Goal: Task Accomplishment & Management: Use online tool/utility

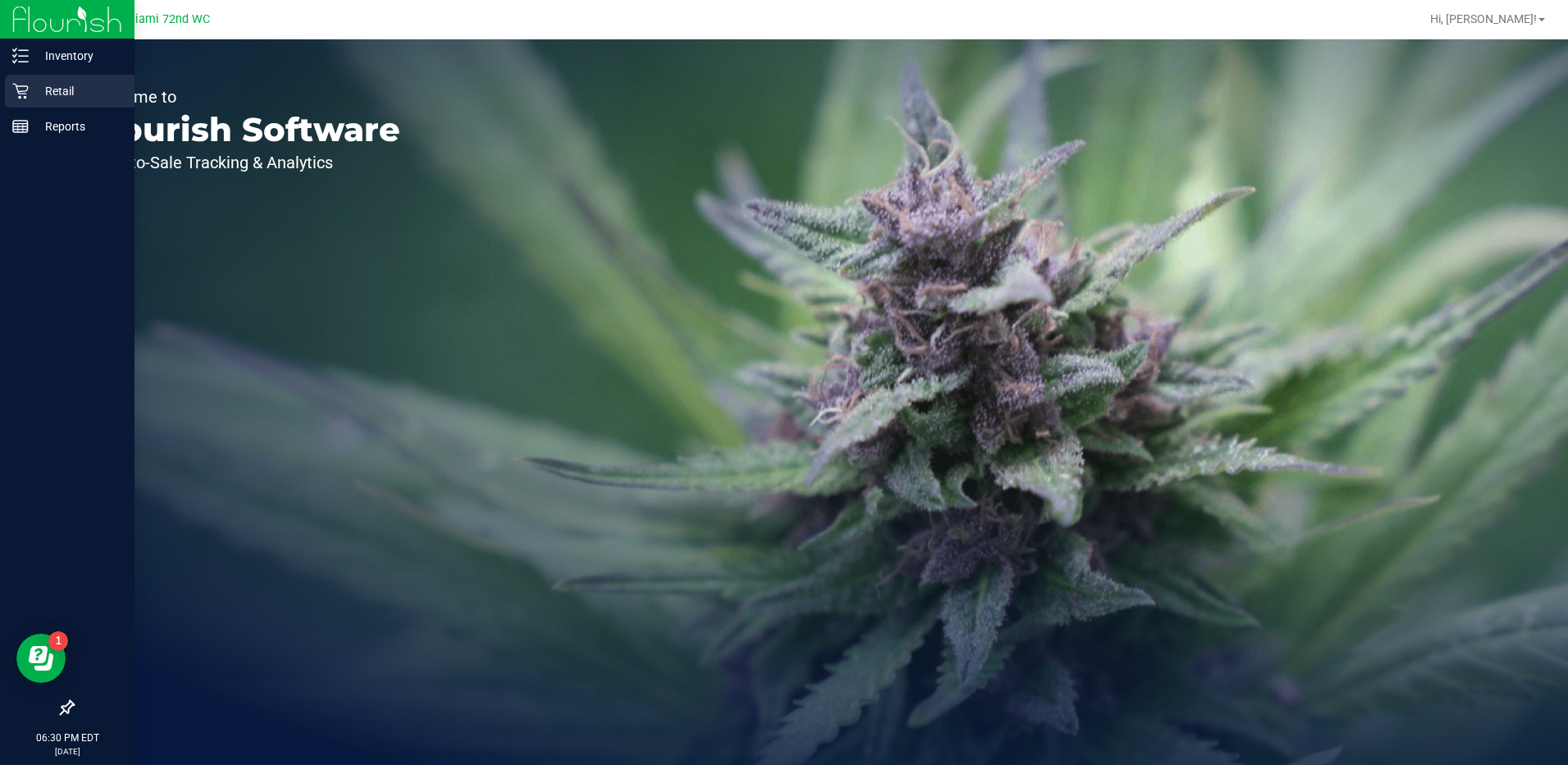
click at [37, 84] on p "Retail" at bounding box center [77, 91] width 99 height 20
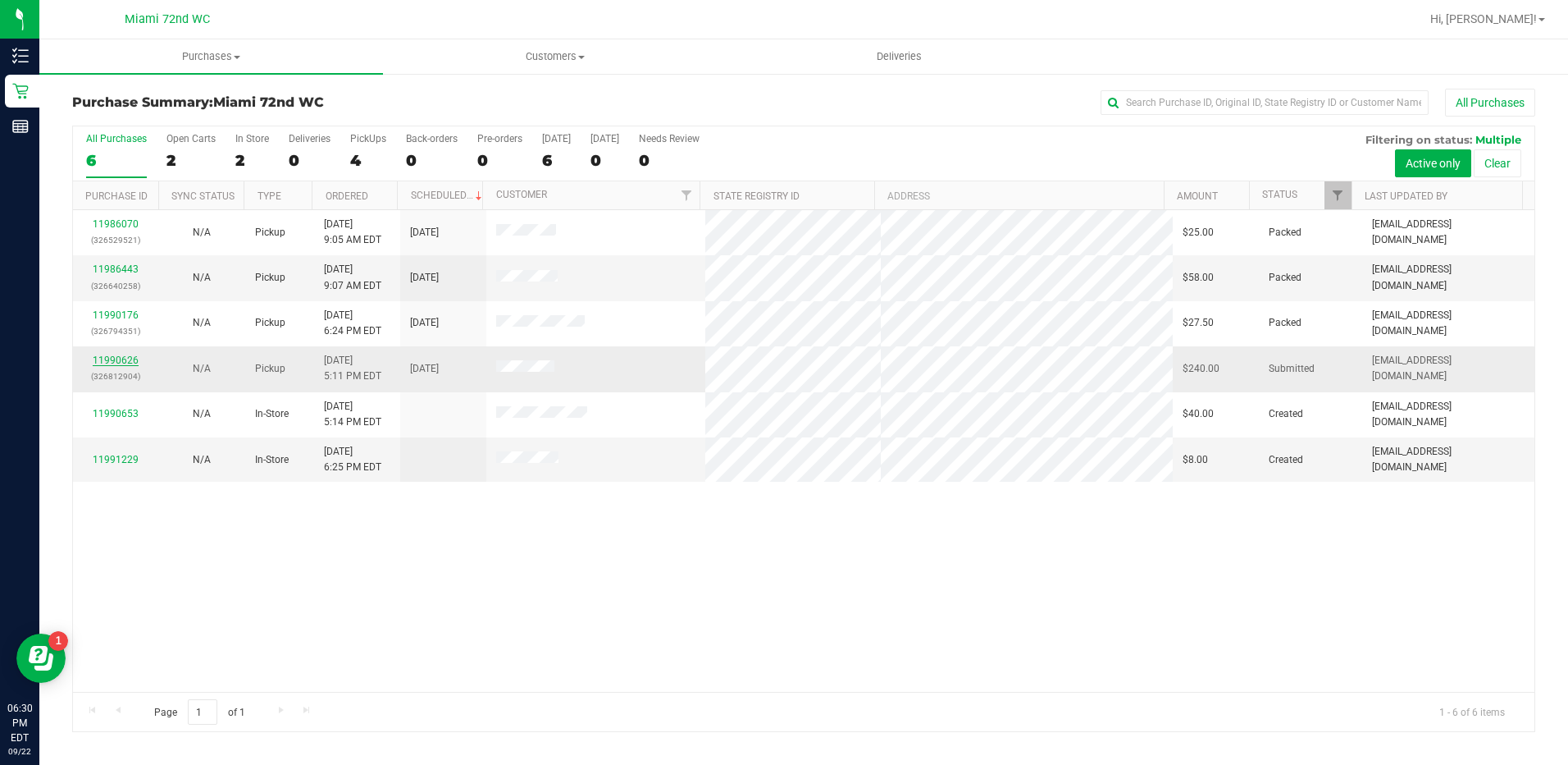
click at [111, 361] on link "11990626" at bounding box center [116, 359] width 46 height 11
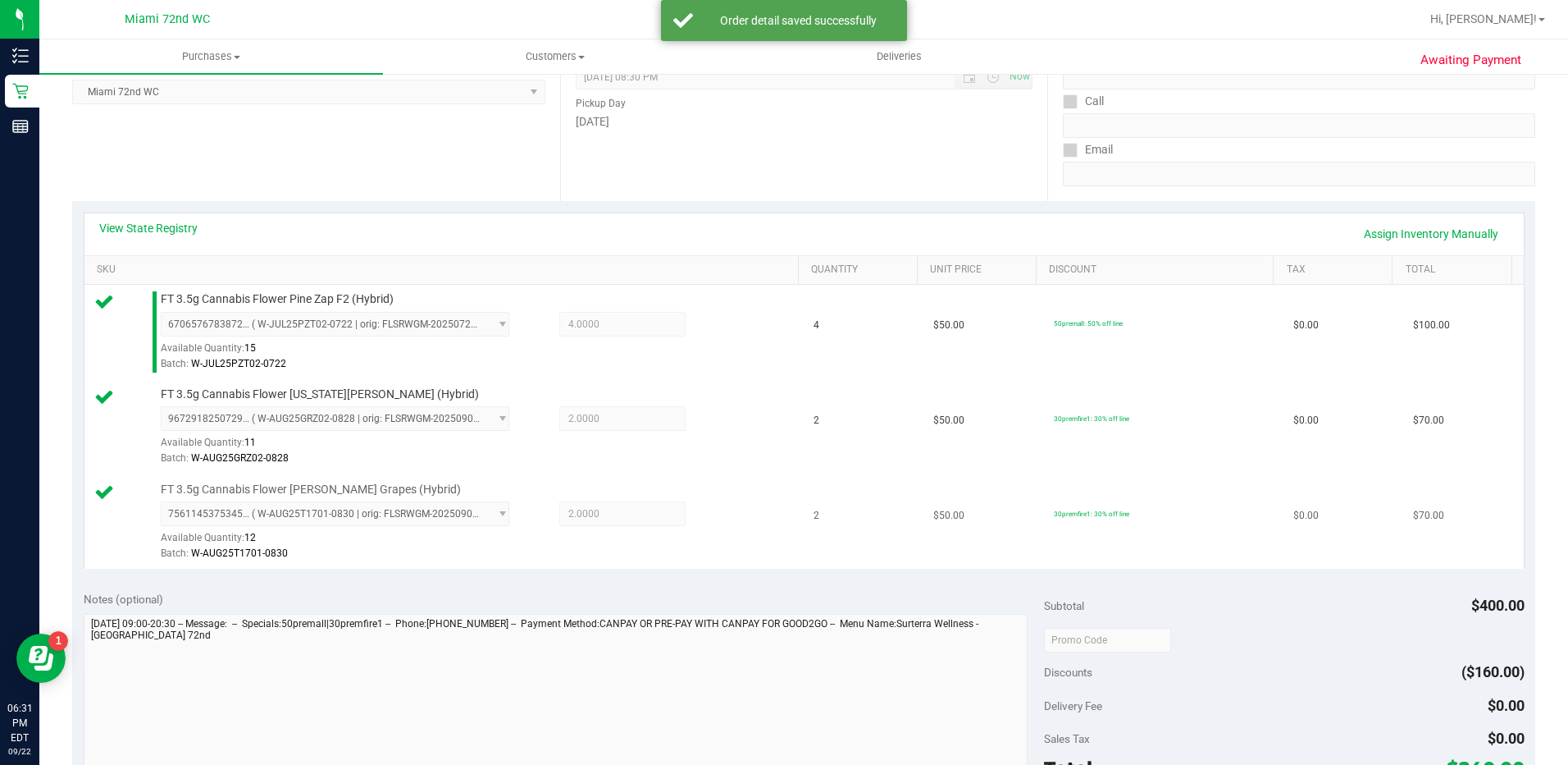
scroll to position [492, 0]
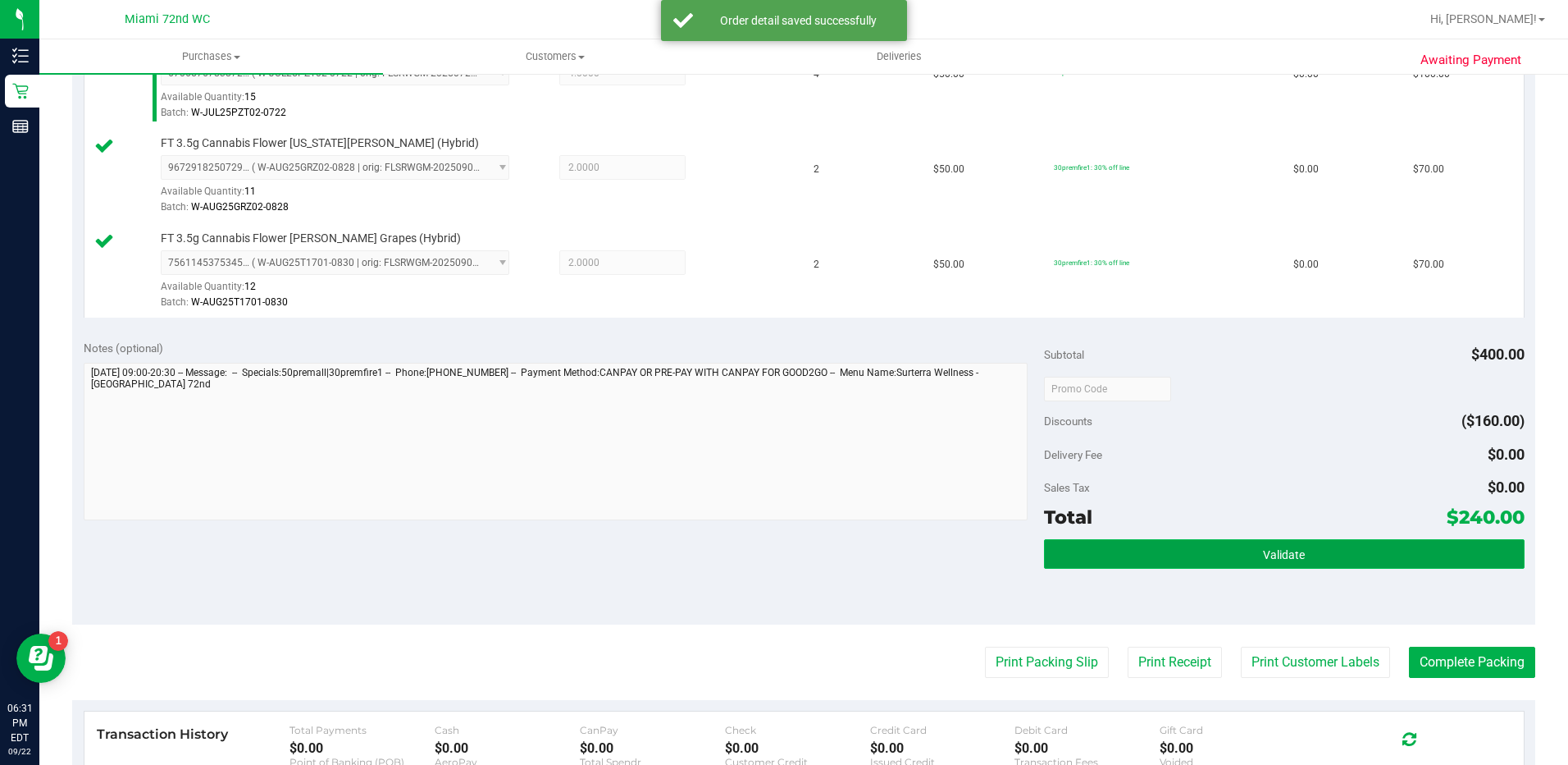
click at [1291, 554] on span "Validate" at bounding box center [1283, 554] width 42 height 13
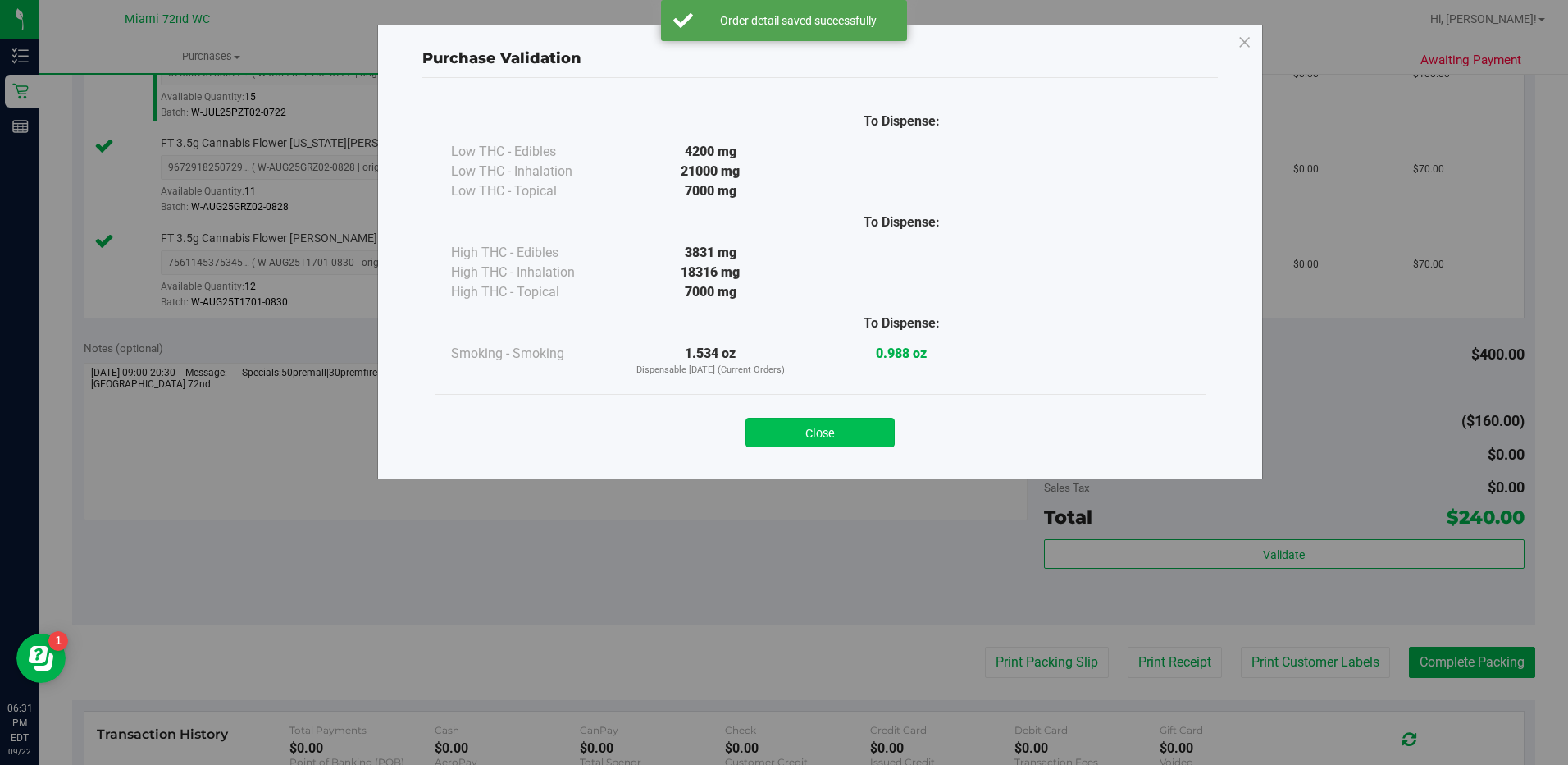
click at [835, 430] on button "Close" at bounding box center [820, 432] width 149 height 29
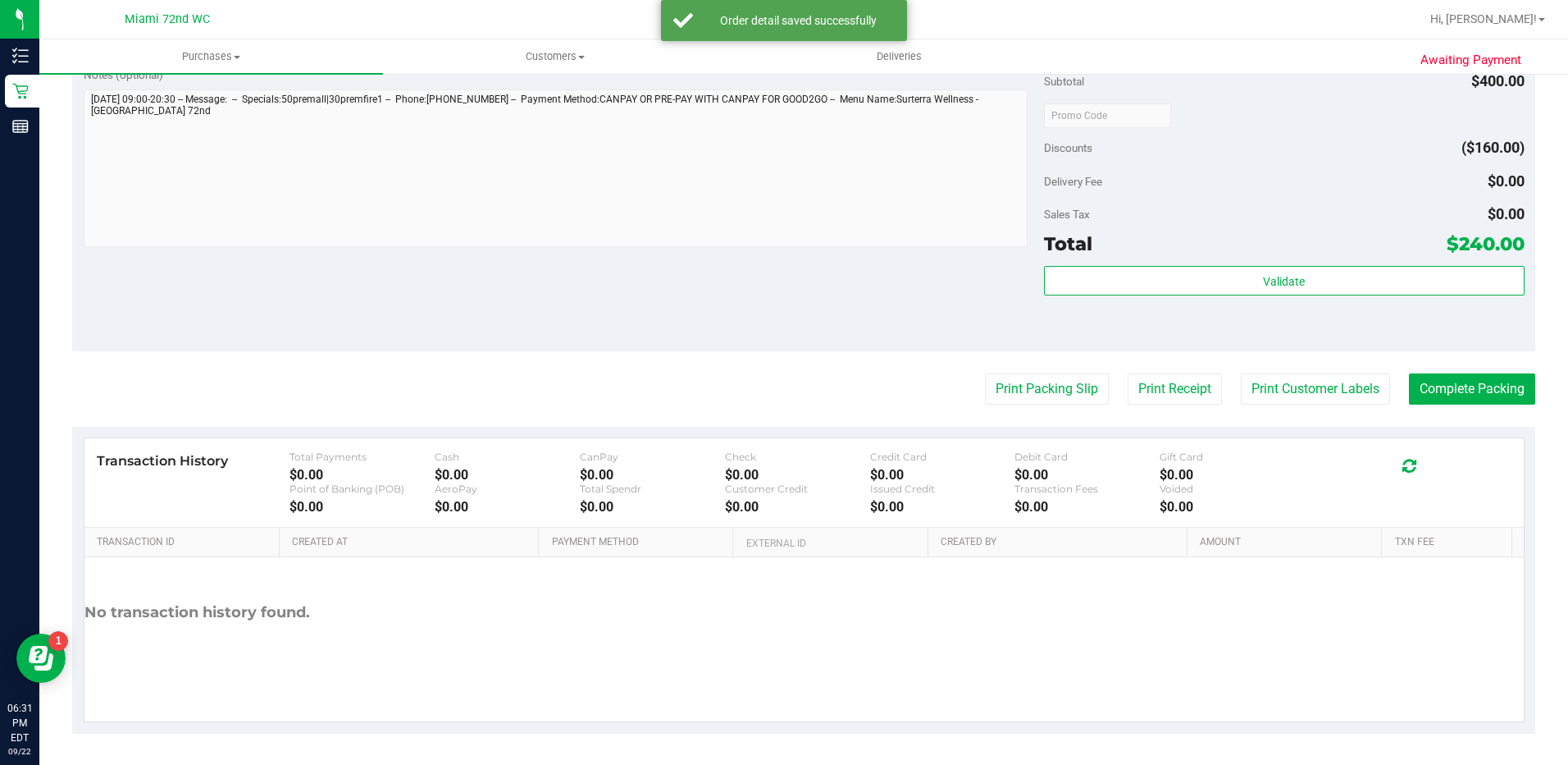
scroll to position [767, 0]
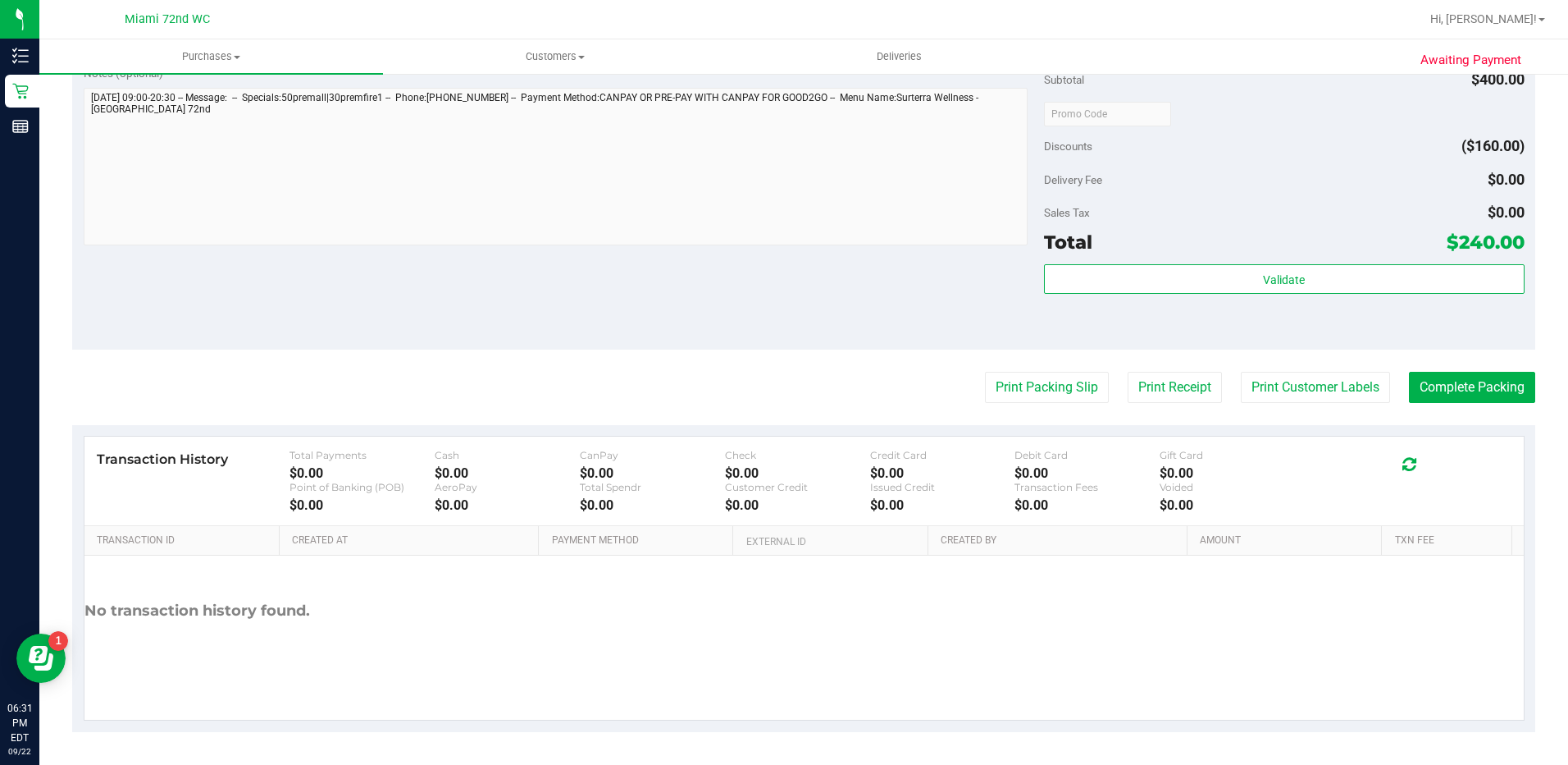
click at [1236, 368] on purchase-details "Back Edit Purchase Cancel Purchase View Profile # 11990626 BioTrack ID: - Submi…" at bounding box center [803, 27] width 1463 height 1410
click at [1253, 379] on button "Print Customer Labels" at bounding box center [1315, 387] width 149 height 31
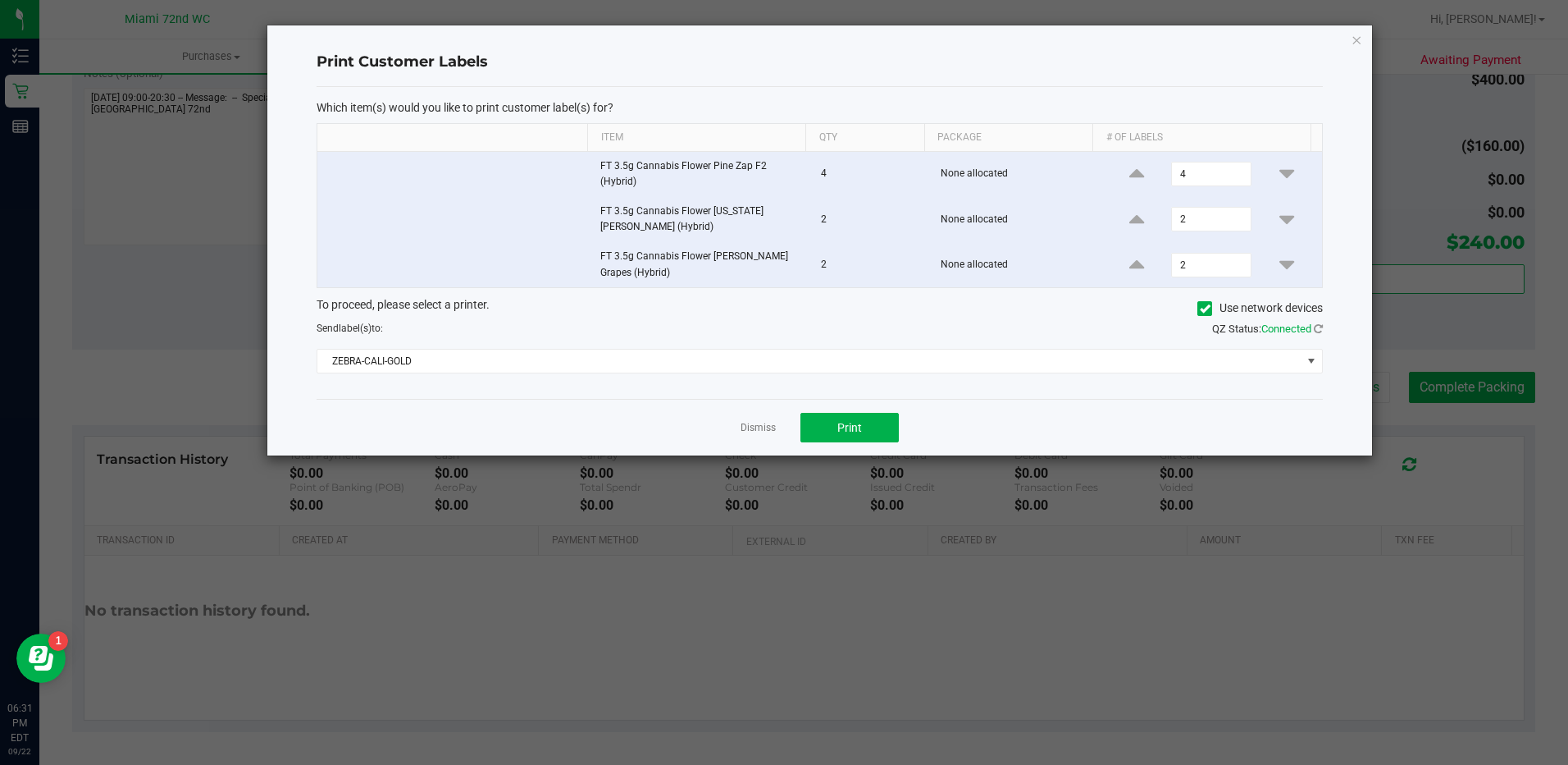
click at [867, 376] on div "Which item(s) would you like to print customer label(s) for? Item Qty Package #…" at bounding box center [820, 243] width 1006 height 312
click at [864, 363] on span "ZEBRA-CALI-GOLD" at bounding box center [809, 361] width 984 height 23
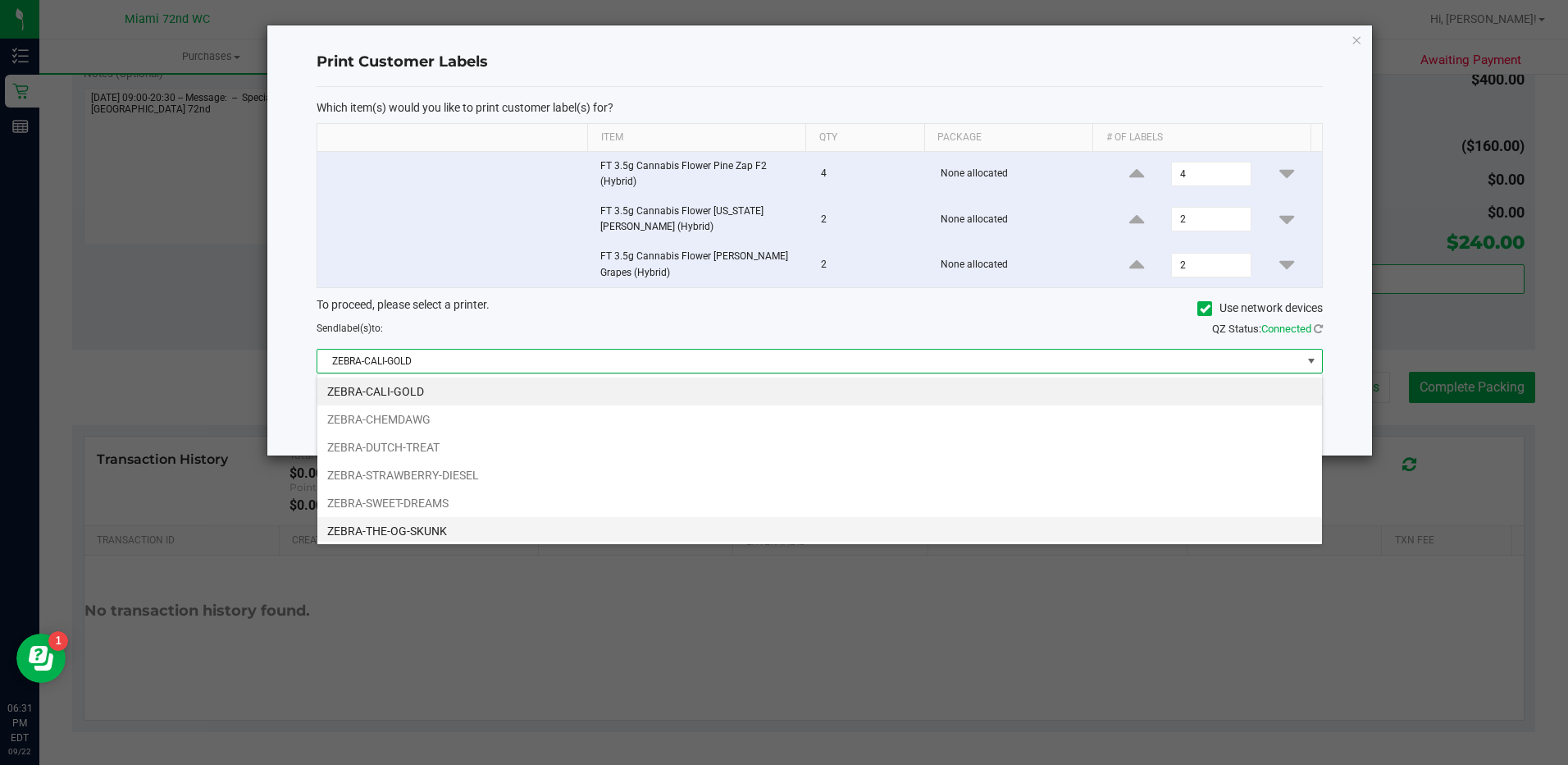
scroll to position [25, 1006]
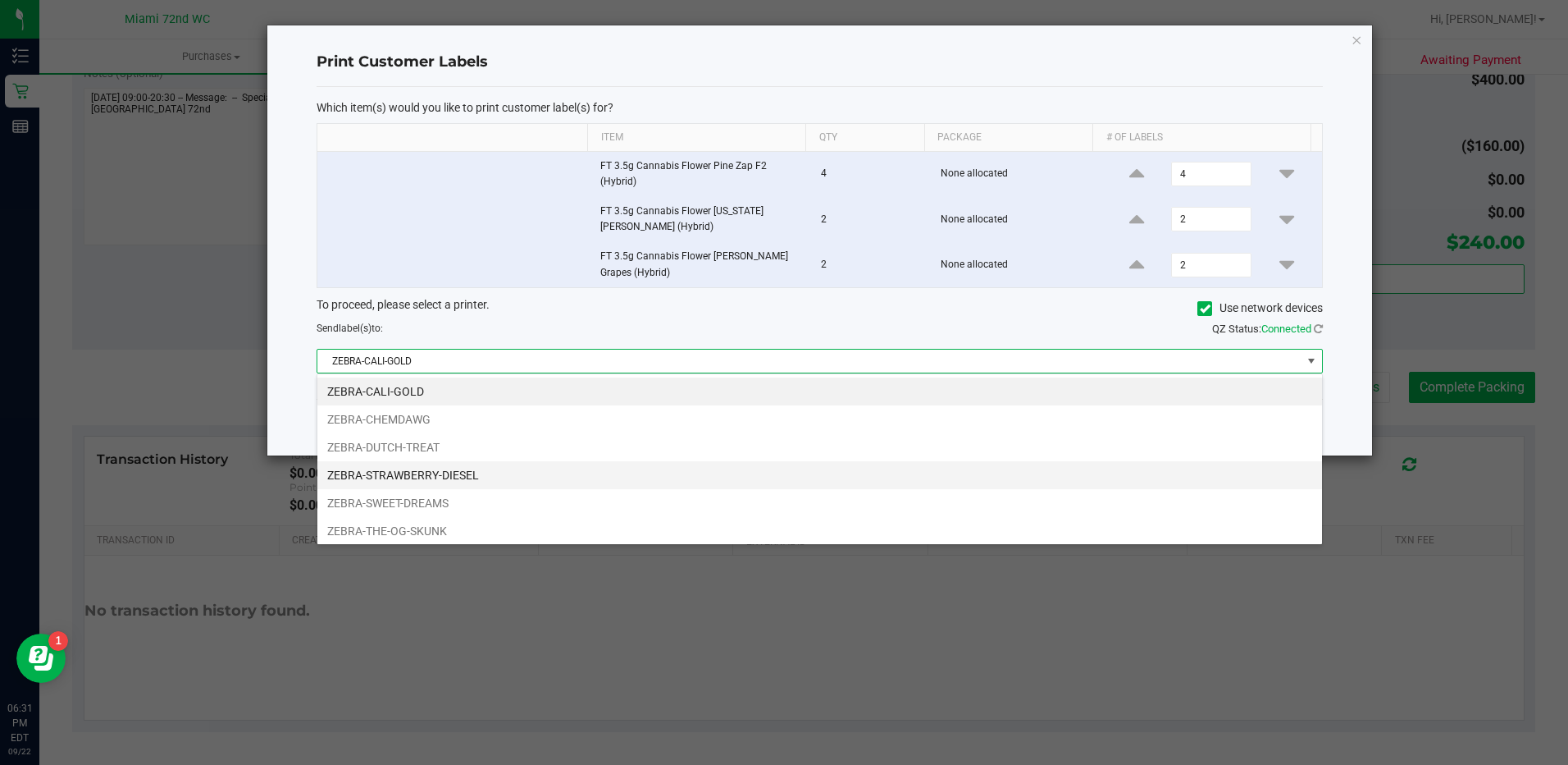
click at [517, 481] on li "ZEBRA-STRAWBERRY-DIESEL" at bounding box center [820, 475] width 1005 height 28
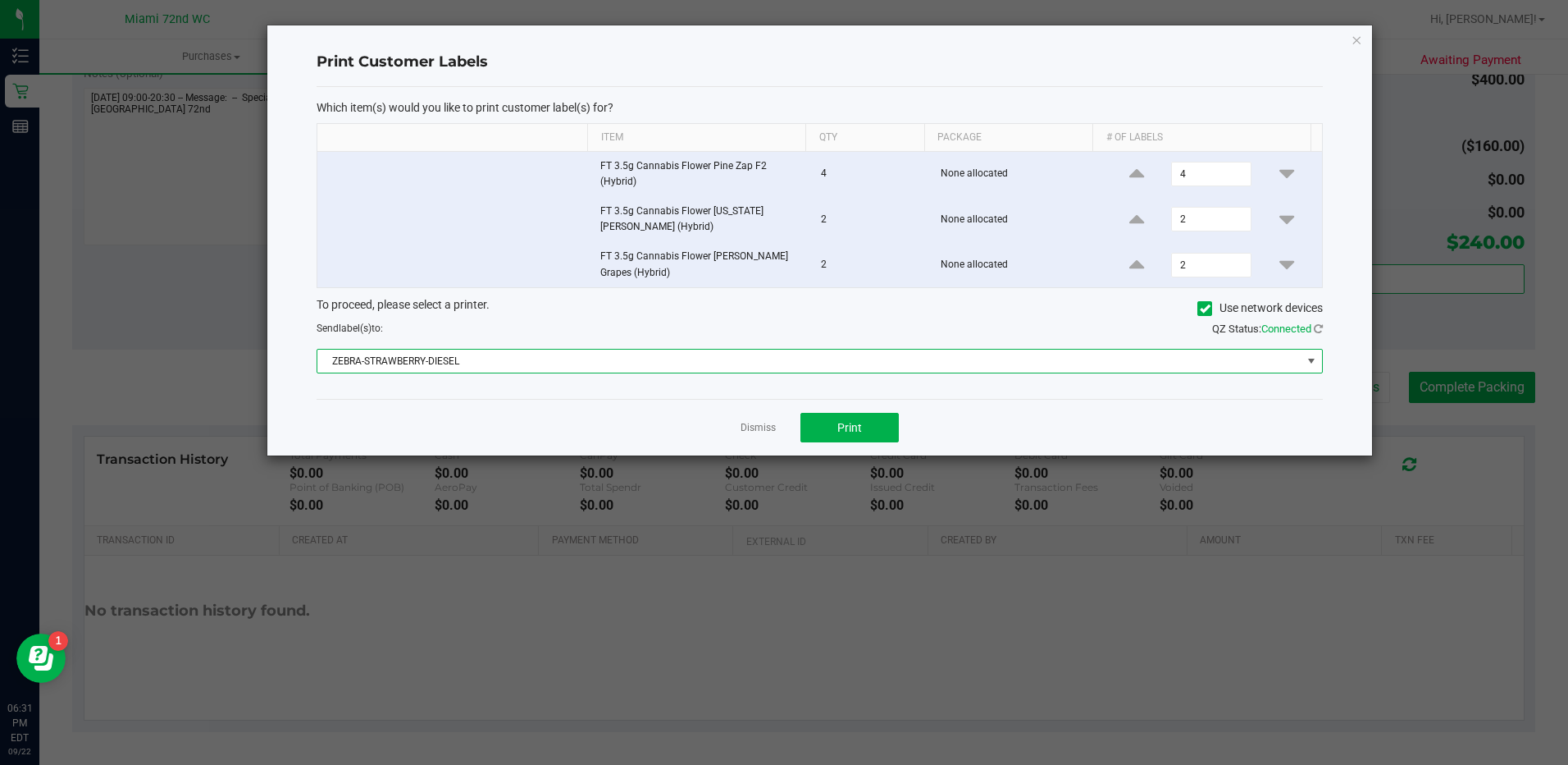
click at [580, 370] on span "ZEBRA-STRAWBERRY-DIESEL" at bounding box center [809, 361] width 984 height 23
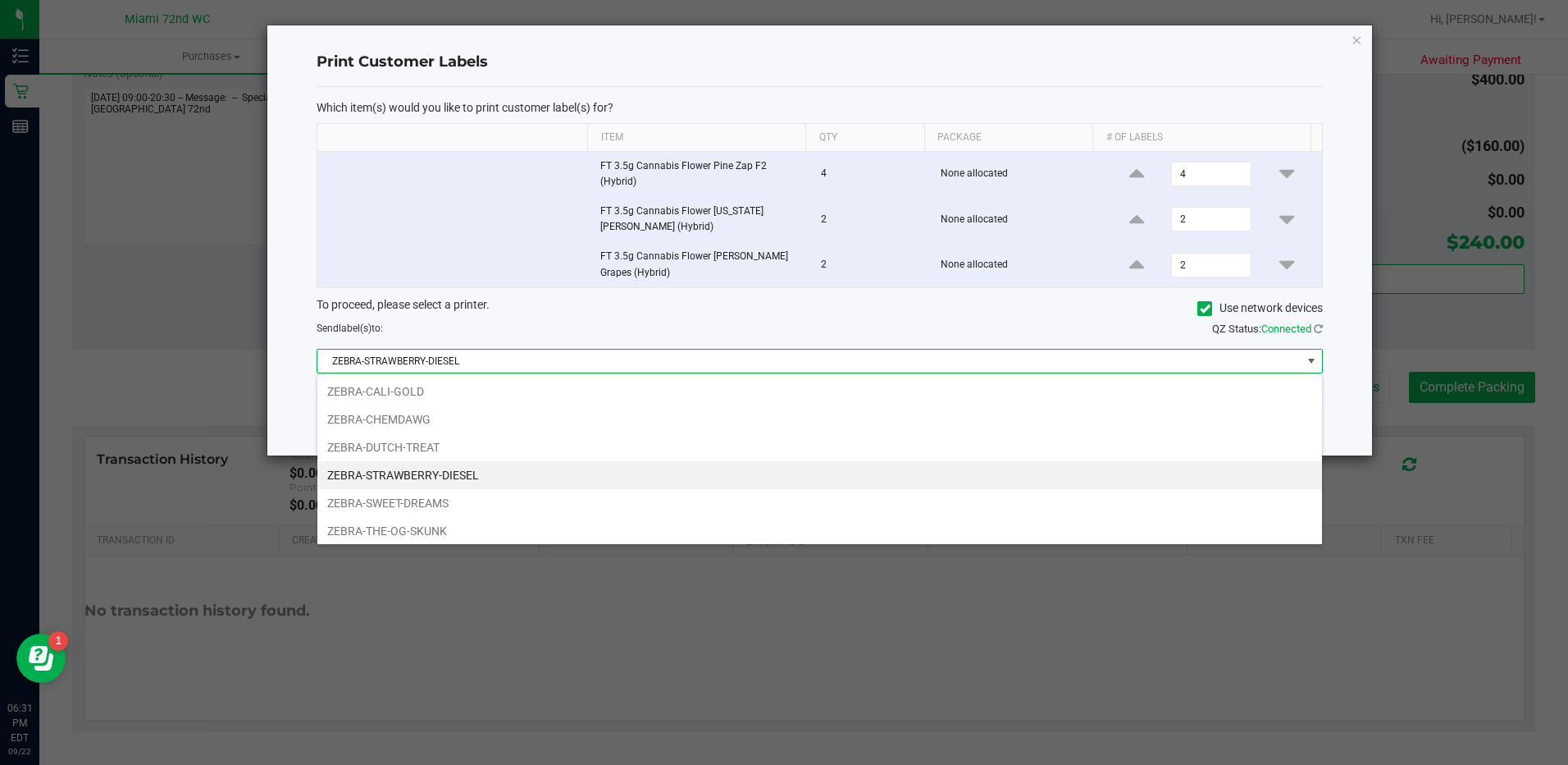
drag, startPoint x: 478, startPoint y: 496, endPoint x: 559, endPoint y: 477, distance: 83.2
click at [484, 492] on li "ZEBRA-SWEET-DREAMS" at bounding box center [820, 503] width 1005 height 28
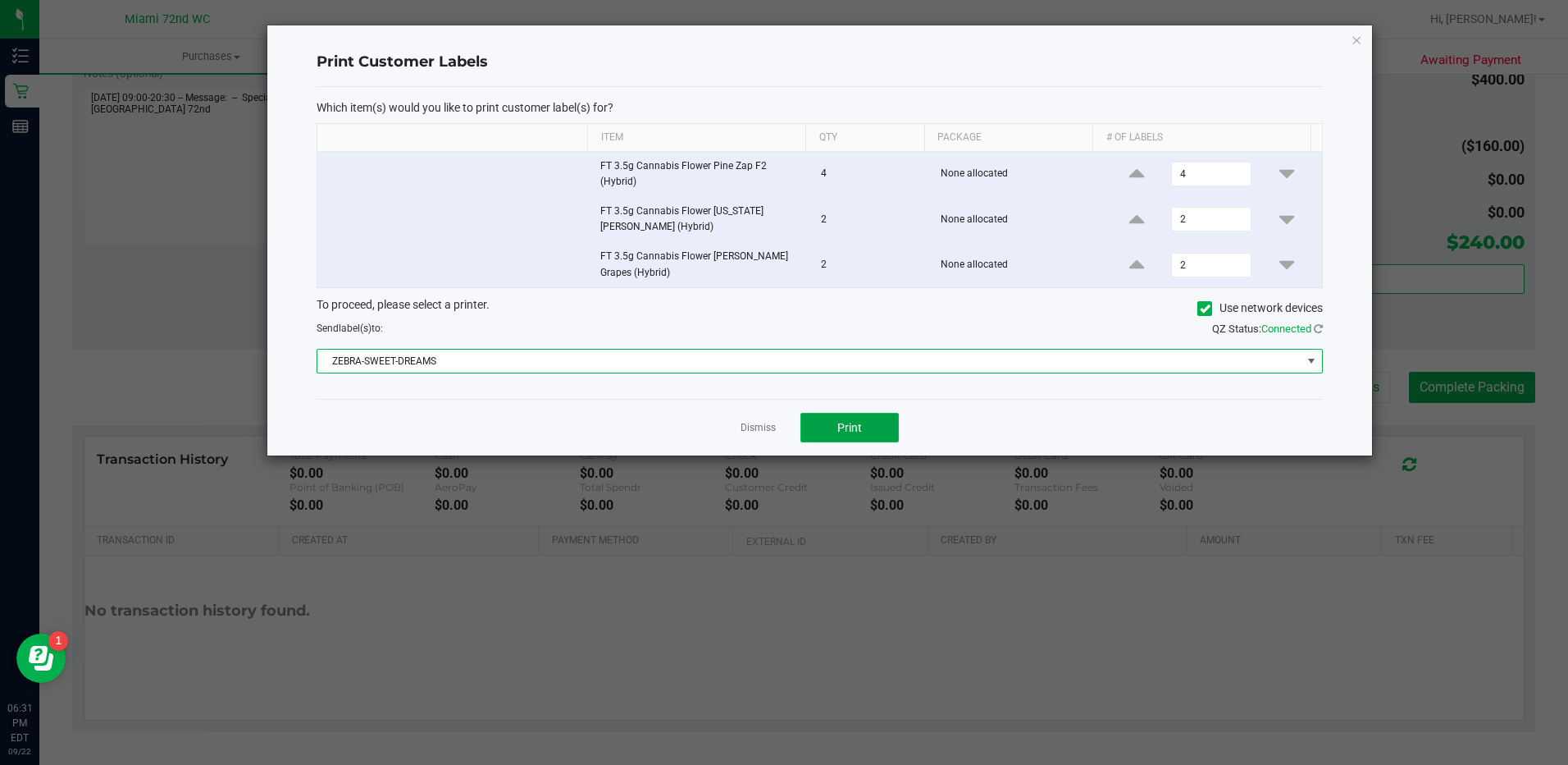
click at [805, 432] on button "Print" at bounding box center [850, 427] width 99 height 29
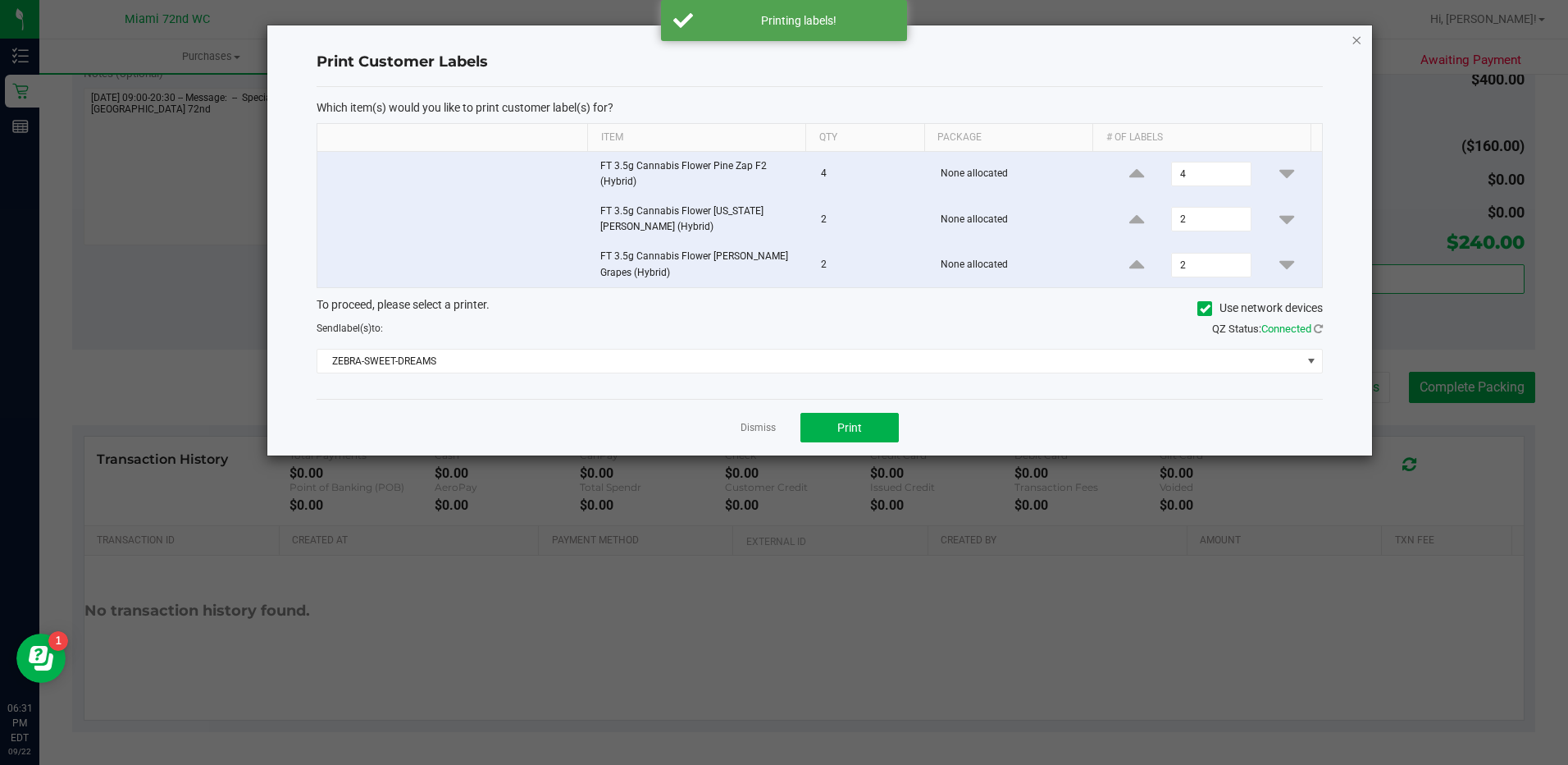
click at [1353, 46] on icon "button" at bounding box center [1356, 39] width 11 height 20
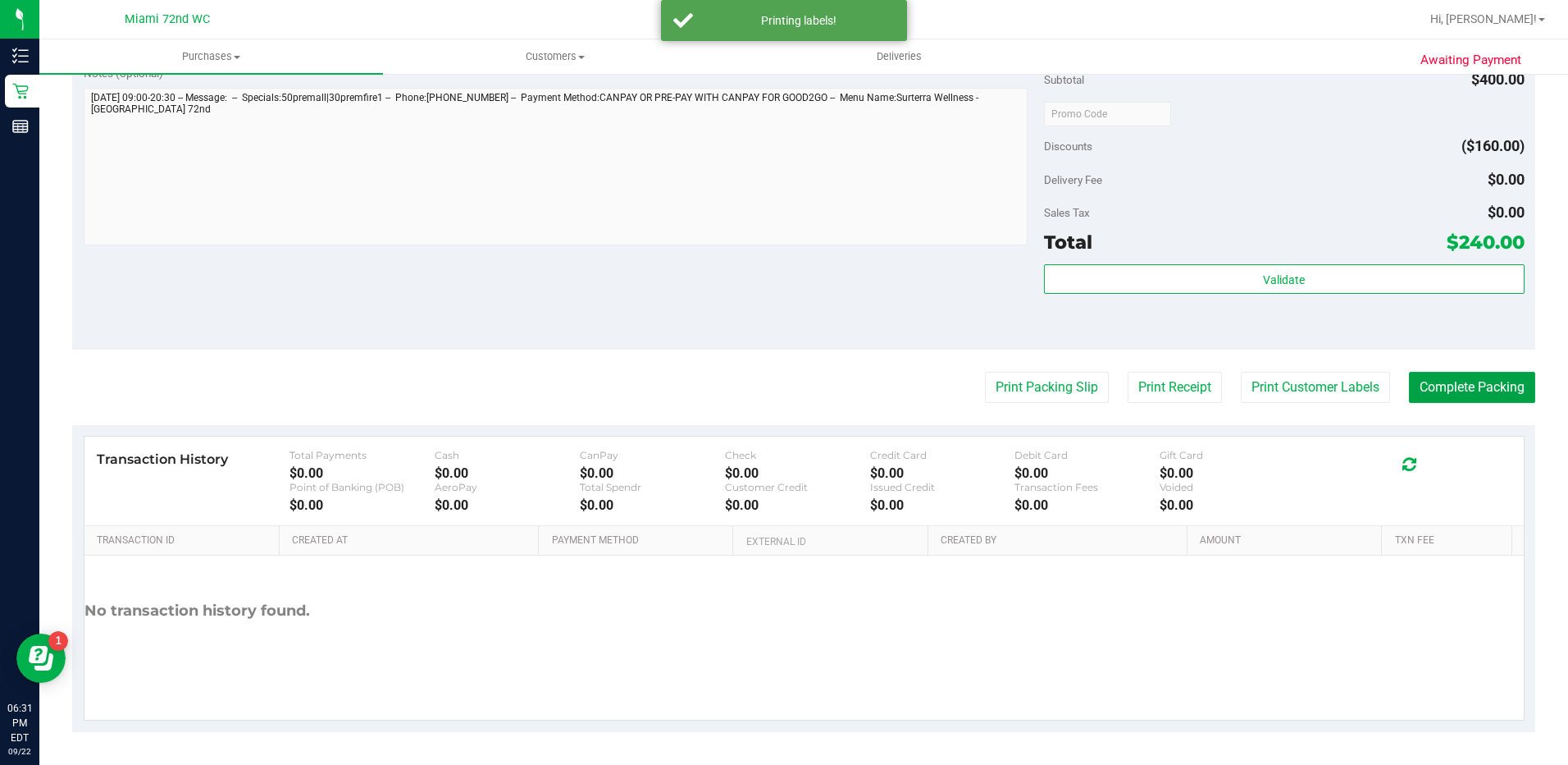
drag, startPoint x: 1463, startPoint y: 389, endPoint x: 1281, endPoint y: 178, distance: 278.6
click at [1458, 379] on button "Complete Packing" at bounding box center [1472, 387] width 126 height 31
